Goal: Task Accomplishment & Management: Complete application form

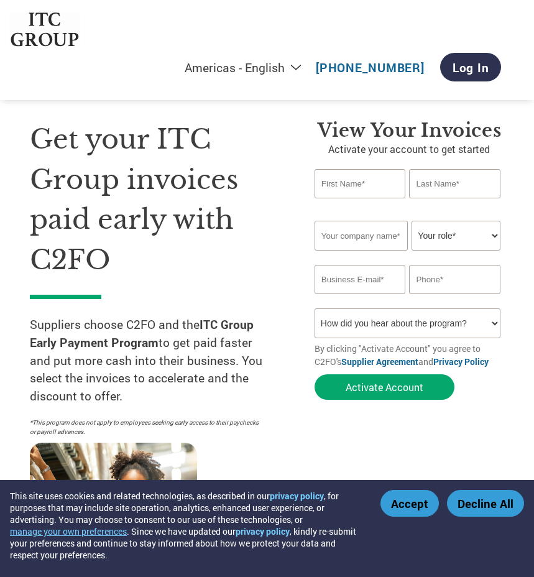
click at [374, 186] on input "text" at bounding box center [360, 183] width 91 height 29
click at [339, 185] on input "text" at bounding box center [360, 183] width 91 height 29
type input "[PERSON_NAME]"
type input "K"
type input "EMSHIVAMANI MACHINERY AND AUTOMATION LLP"
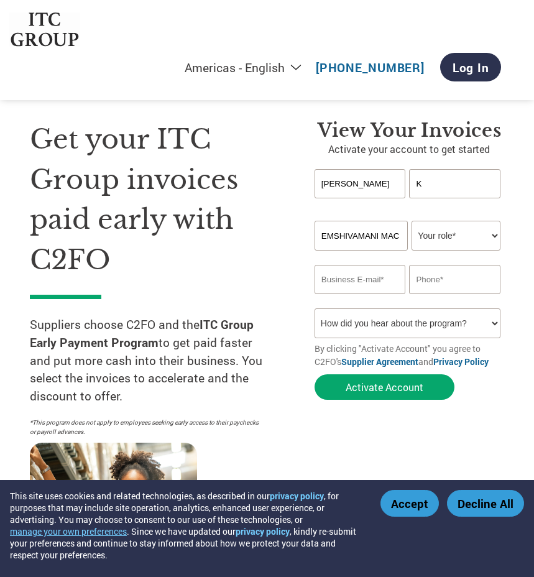
type input "[EMAIL_ADDRESS][DOMAIN_NAME]"
type input "09900062596"
click at [363, 181] on input "[PERSON_NAME]" at bounding box center [360, 183] width 91 height 29
drag, startPoint x: 363, startPoint y: 181, endPoint x: 268, endPoint y: 181, distance: 95.2
click at [268, 181] on div "Get your ITC Group invoices paid early with C2FO Suppliers choose C2FO and the …" at bounding box center [267, 319] width 475 height 498
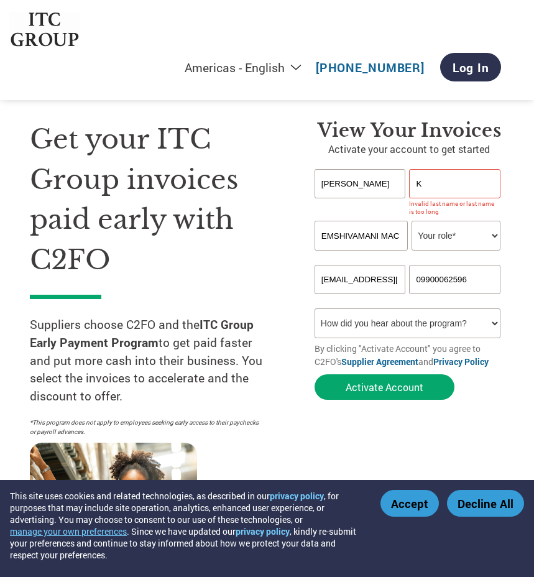
click at [440, 181] on input "K" at bounding box center [454, 183] width 91 height 29
type input "KARTHIK"
drag, startPoint x: 366, startPoint y: 184, endPoint x: 262, endPoint y: 193, distance: 104.9
click at [262, 193] on div "Get your ITC Group invoices paid early with C2FO Suppliers choose C2FO and the …" at bounding box center [267, 319] width 475 height 498
click at [327, 182] on input "text" at bounding box center [360, 183] width 91 height 29
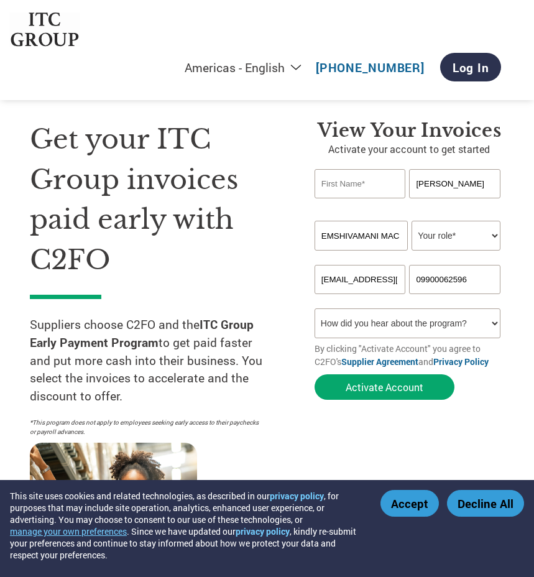
type input "SUBRAMANYAM"
drag, startPoint x: 401, startPoint y: 232, endPoint x: 307, endPoint y: 300, distance: 116.4
click at [284, 246] on div "Get your ITC Group invoices paid early with C2FO Suppliers choose C2FO and the …" at bounding box center [267, 319] width 475 height 498
type input "P"
type input "ENERGYPACK PVT LTD"
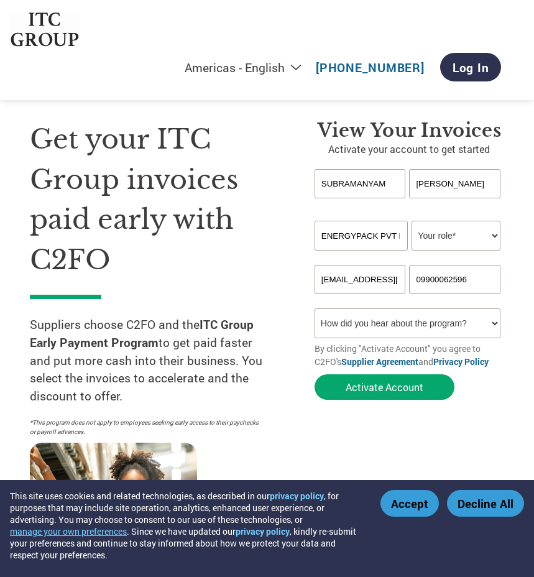
click at [494, 233] on select "Your role* CFO Controller Credit Manager Finance Director Treasurer CEO Preside…" at bounding box center [456, 236] width 89 height 30
select select "OWNER_FOUNDER"
click at [412, 221] on select "Your role* CFO Controller Credit Manager Finance Director Treasurer CEO Preside…" at bounding box center [456, 236] width 89 height 30
click at [494, 234] on select "Your role* CFO Controller Credit Manager Finance Director Treasurer CEO Preside…" at bounding box center [456, 236] width 89 height 30
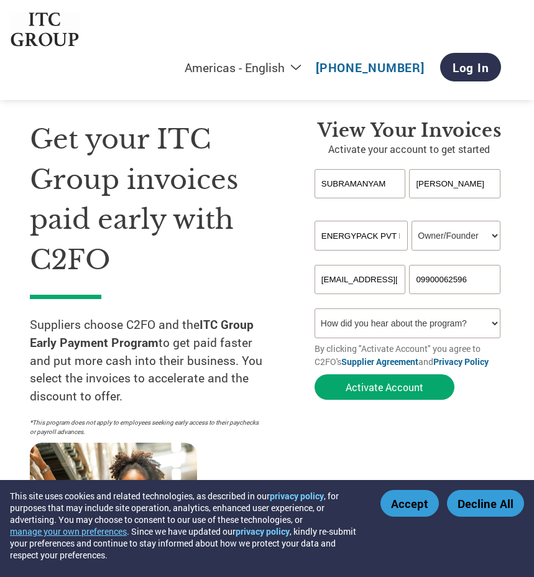
click at [498, 326] on select "How did you hear about the program? Received a letter Email Social Media Online…" at bounding box center [408, 324] width 186 height 30
select select "Email"
click at [315, 309] on select "How did you hear about the program? Received a letter Email Social Media Online…" at bounding box center [408, 324] width 186 height 30
click at [390, 188] on input "SUBRAMANYAM" at bounding box center [360, 183] width 91 height 29
drag, startPoint x: 392, startPoint y: 185, endPoint x: 191, endPoint y: 184, distance: 201.0
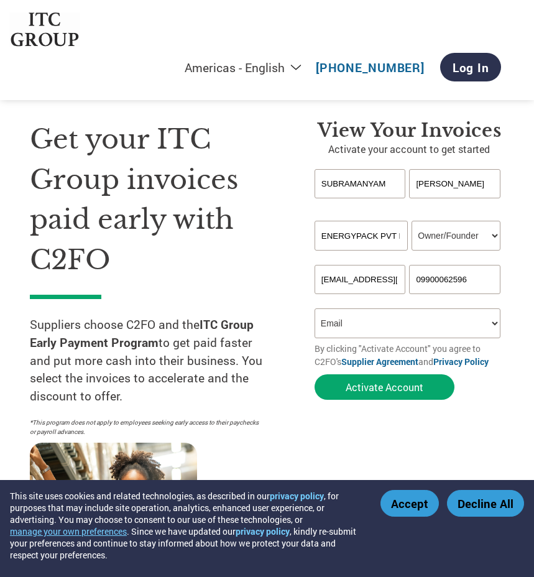
click at [191, 184] on div "Get your ITC Group invoices paid early with C2FO Suppliers choose C2FO and the …" at bounding box center [267, 319] width 475 height 498
click at [463, 185] on input "KARTHIK" at bounding box center [454, 183] width 91 height 29
drag, startPoint x: 462, startPoint y: 184, endPoint x: 354, endPoint y: 184, distance: 108.3
click at [354, 184] on div "SUBRAMANYAM KARTHIK" at bounding box center [410, 183] width 190 height 29
drag, startPoint x: 393, startPoint y: 185, endPoint x: 176, endPoint y: 172, distance: 217.6
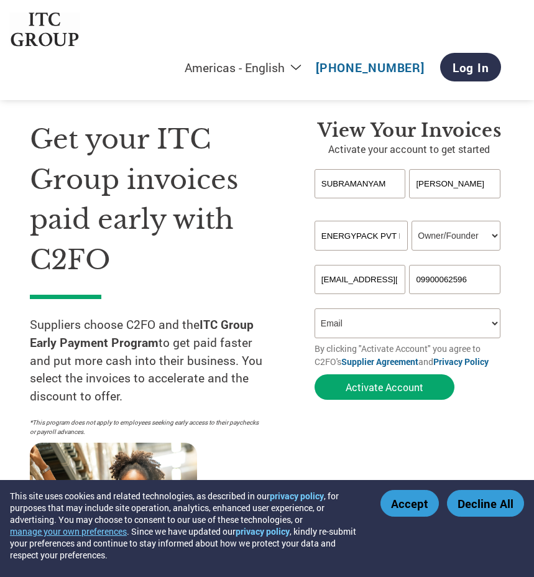
click at [176, 172] on div "Get your ITC Group invoices paid early with C2FO Suppliers choose C2FO and the …" at bounding box center [267, 319] width 475 height 498
click at [324, 189] on input "text" at bounding box center [360, 183] width 91 height 29
type input "LATHA"
click at [455, 177] on input "KARTHIK" at bounding box center [454, 183] width 91 height 29
drag, startPoint x: 470, startPoint y: 183, endPoint x: 365, endPoint y: 180, distance: 105.8
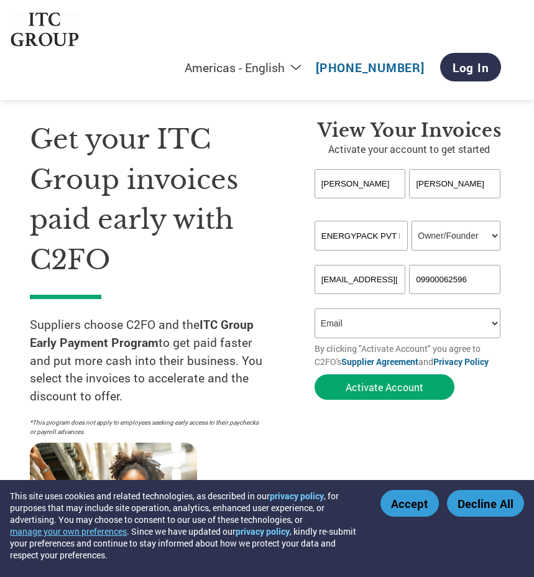
click at [365, 180] on div "LATHA KARTHIK" at bounding box center [410, 183] width 190 height 29
type input "K LATHA"
click at [260, 219] on h1 "Get your ITC Group invoices paid early with C2FO" at bounding box center [154, 199] width 248 height 161
click at [357, 323] on select "How did you hear about the program? Received a letter Email Social Media Online…" at bounding box center [408, 324] width 186 height 30
click at [315, 309] on select "How did you hear about the program? Received a letter Email Social Media Online…" at bounding box center [408, 324] width 186 height 30
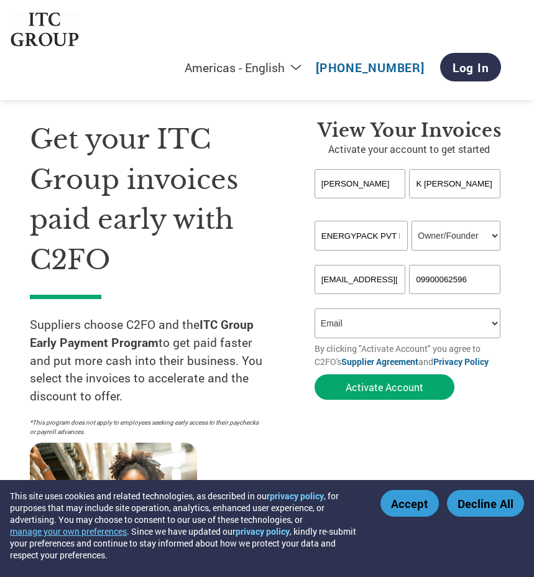
drag, startPoint x: 368, startPoint y: 187, endPoint x: 253, endPoint y: 179, distance: 115.4
click at [254, 177] on div "Get your ITC Group invoices paid early with C2FO Suppliers choose C2FO and the …" at bounding box center [267, 319] width 475 height 498
type input "SUBRAMANYAM"
drag, startPoint x: 359, startPoint y: 174, endPoint x: 276, endPoint y: 165, distance: 83.8
click at [276, 165] on div "Get your ITC Group invoices paid early with C2FO Suppliers choose C2FO and the …" at bounding box center [267, 319] width 475 height 498
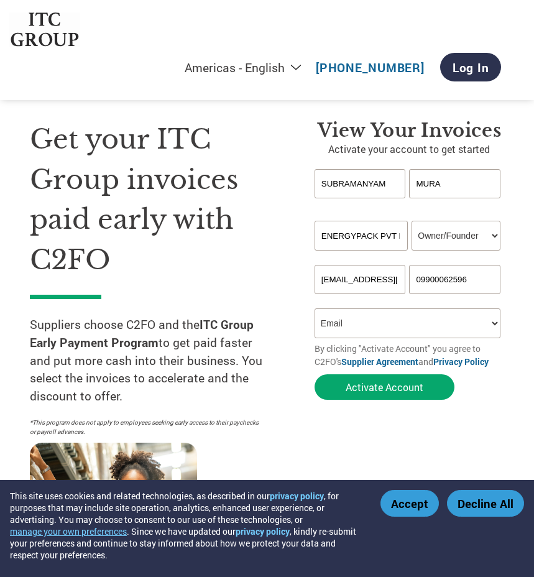
type input "MURALIDHARAN"
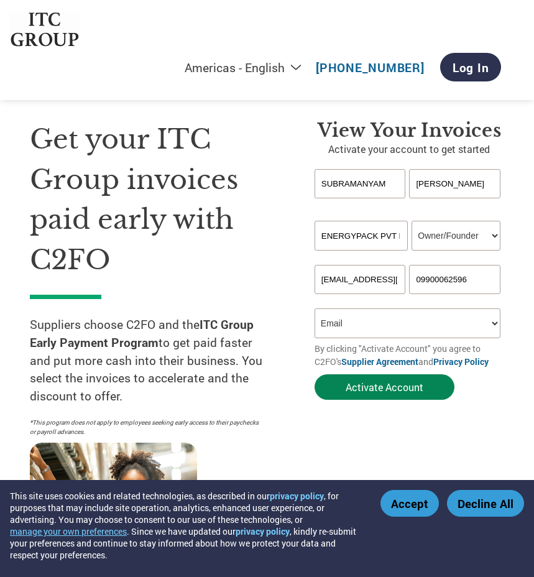
click at [392, 389] on button "Activate Account" at bounding box center [385, 388] width 140 height 26
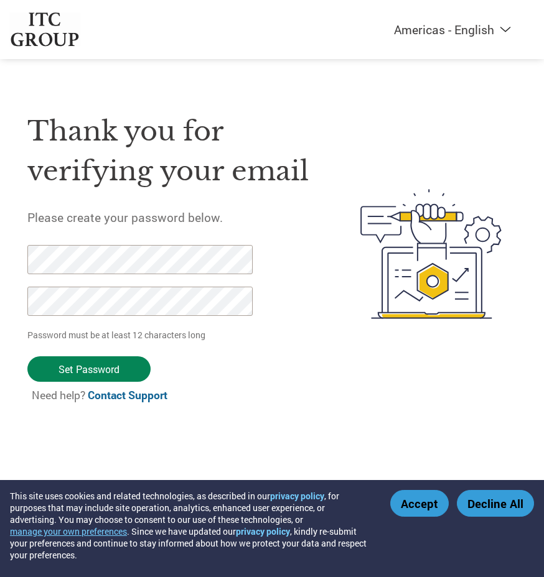
click at [81, 373] on input "Set Password" at bounding box center [88, 370] width 123 height 26
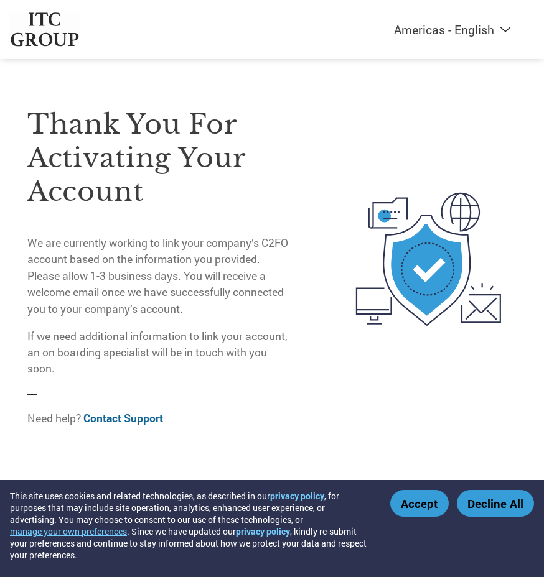
click at [271, 211] on div "Thank you for activating your account We are currently working to link your com…" at bounding box center [159, 243] width 264 height 270
click at [418, 505] on button "Accept" at bounding box center [419, 503] width 58 height 27
